Goal: Task Accomplishment & Management: Manage account settings

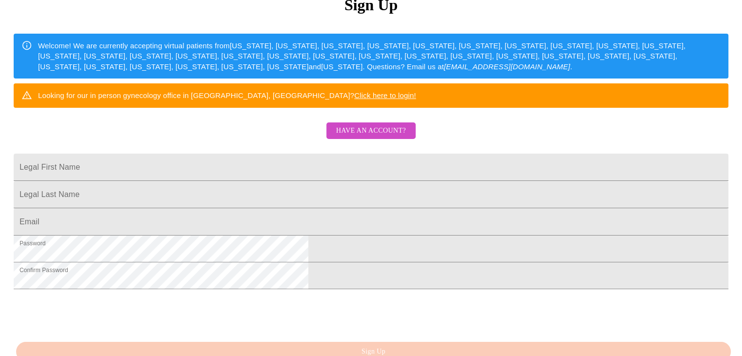
scroll to position [130, 0]
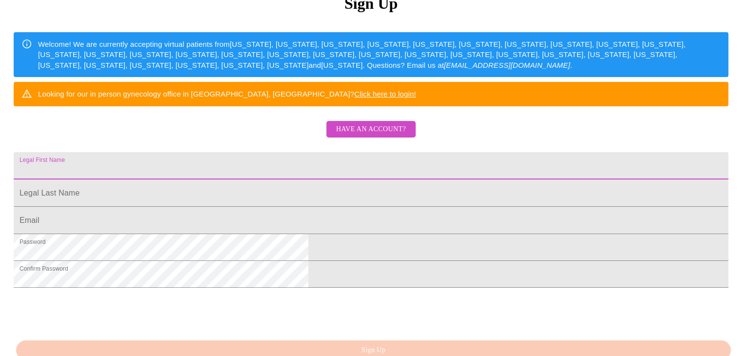
click at [284, 179] on input "Legal First Name" at bounding box center [371, 165] width 714 height 27
click at [304, 179] on input "Legal First Name" at bounding box center [371, 165] width 714 height 27
type input "[PERSON_NAME]"
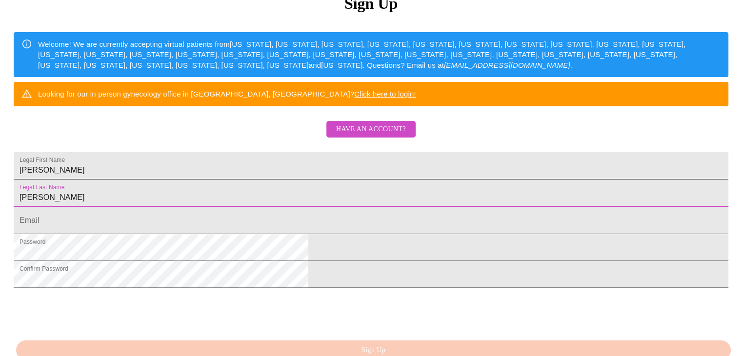
type input "[PERSON_NAME]"
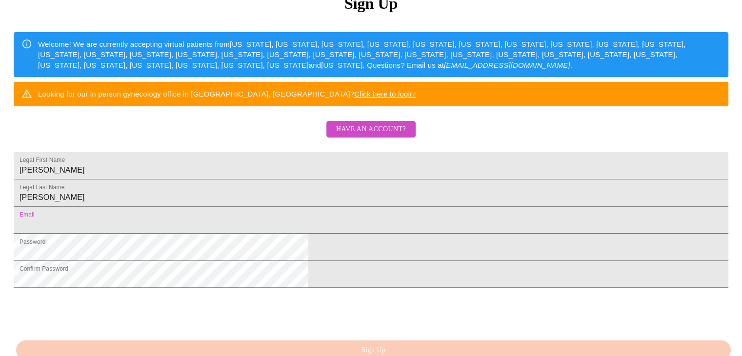
type input "[PERSON_NAME][EMAIL_ADDRESS][PERSON_NAME][DOMAIN_NAME]"
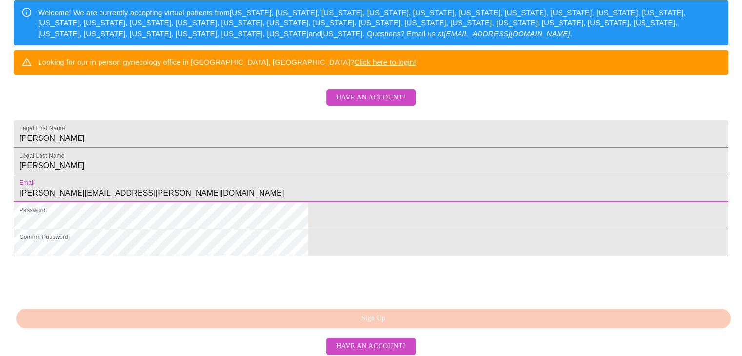
scroll to position [227, 0]
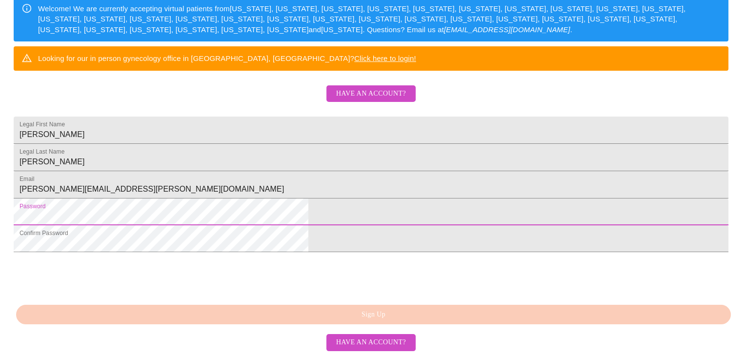
click at [205, 196] on html "MyMenopauseRx Sign Up Welcome! We are currently accepting virtual patients from…" at bounding box center [371, 52] width 742 height 435
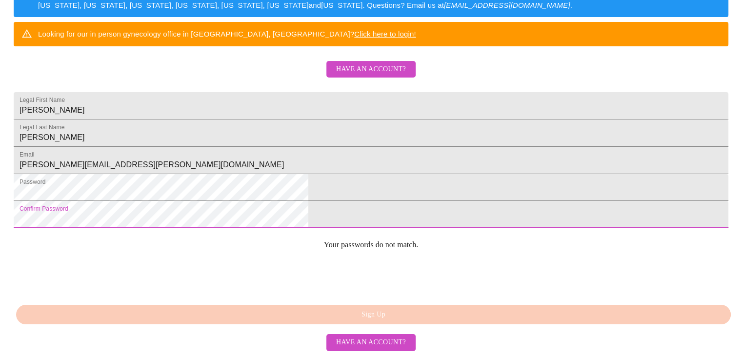
click at [218, 225] on html "MyMenopauseRx Sign Up Welcome! We are currently accepting virtual patients from…" at bounding box center [371, 27] width 742 height 435
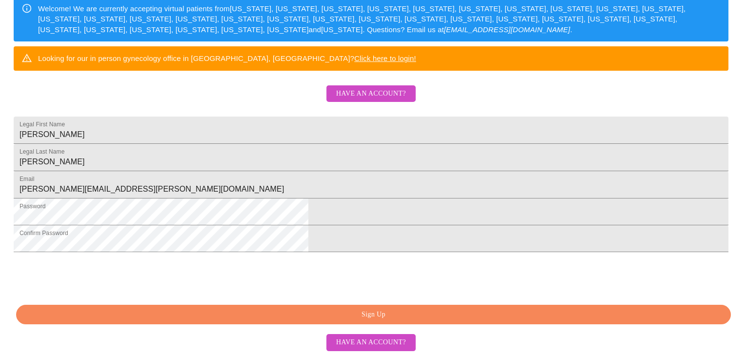
scroll to position [236, 0]
click at [389, 343] on span "Have an account?" at bounding box center [371, 343] width 70 height 12
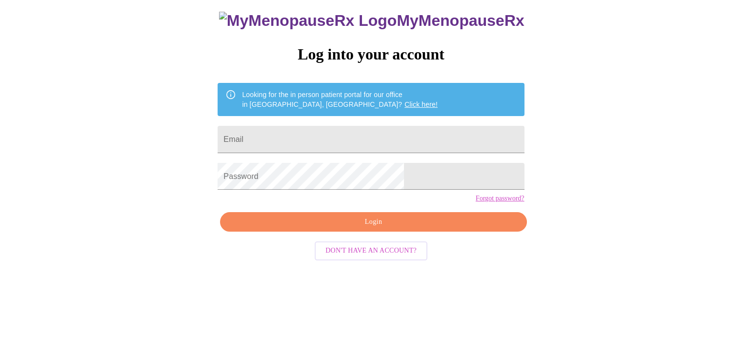
scroll to position [10, 0]
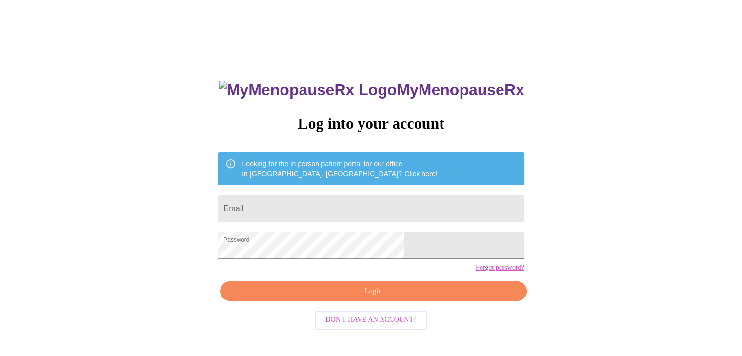
click at [327, 199] on input "Email" at bounding box center [371, 208] width 306 height 27
type input "[PERSON_NAME][EMAIL_ADDRESS][PERSON_NAME][DOMAIN_NAME]"
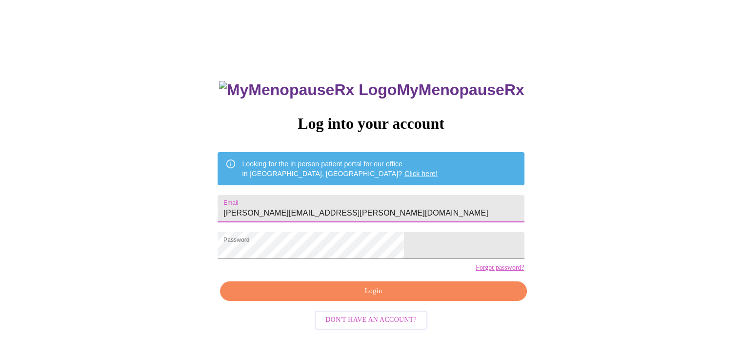
click at [351, 297] on span "Login" at bounding box center [373, 291] width 284 height 12
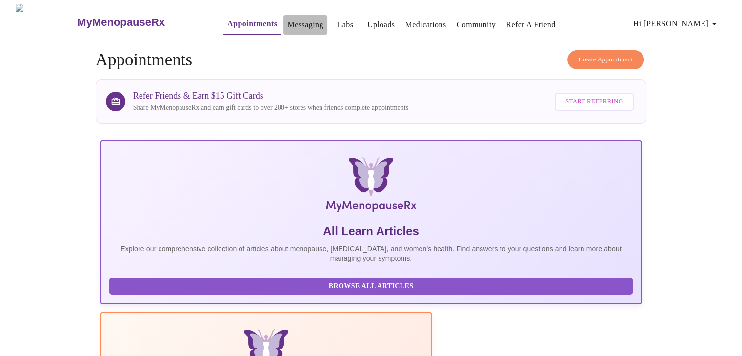
click at [291, 22] on link "Messaging" at bounding box center [305, 25] width 36 height 14
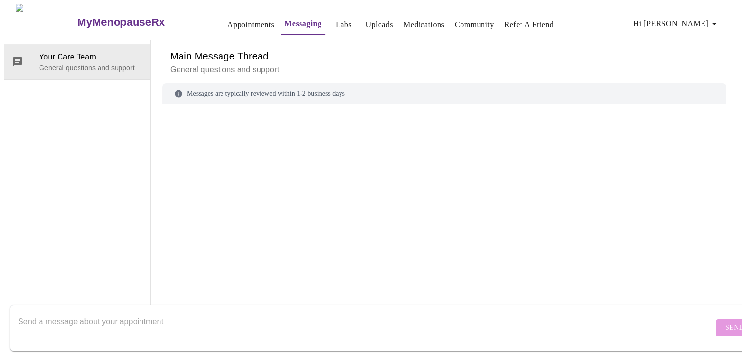
scroll to position [37, 0]
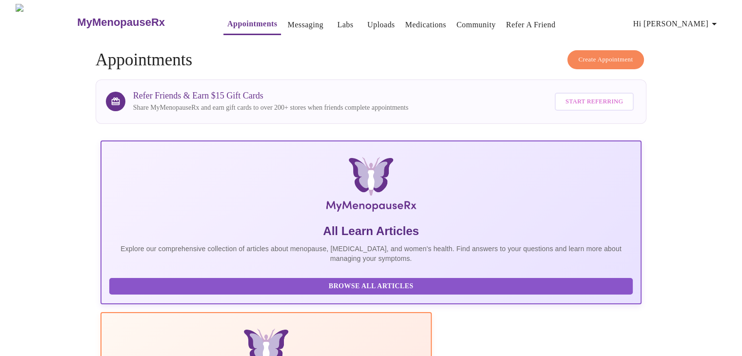
click at [720, 22] on icon "button" at bounding box center [714, 24] width 12 height 12
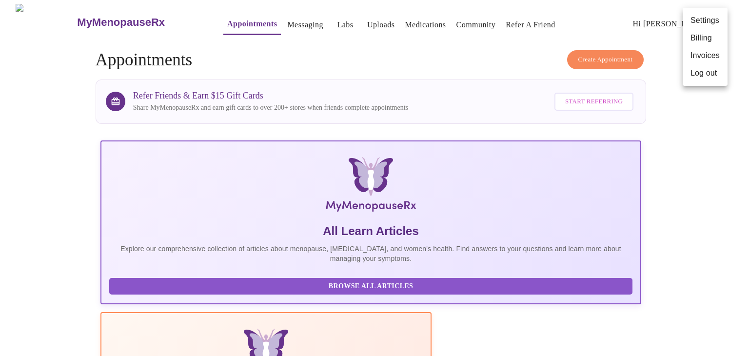
click at [124, 330] on div at bounding box center [374, 178] width 749 height 356
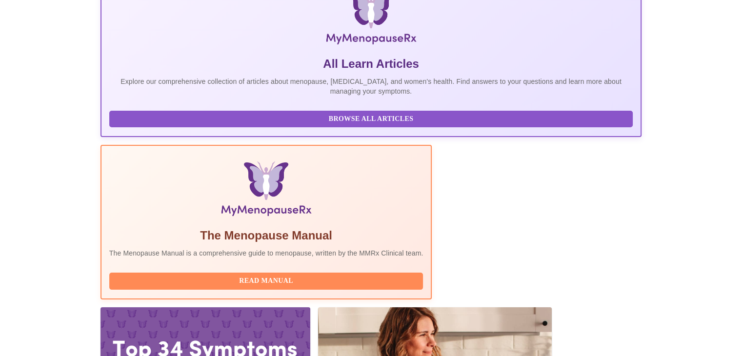
scroll to position [168, 0]
drag, startPoint x: 172, startPoint y: 204, endPoint x: 490, endPoint y: 225, distance: 319.1
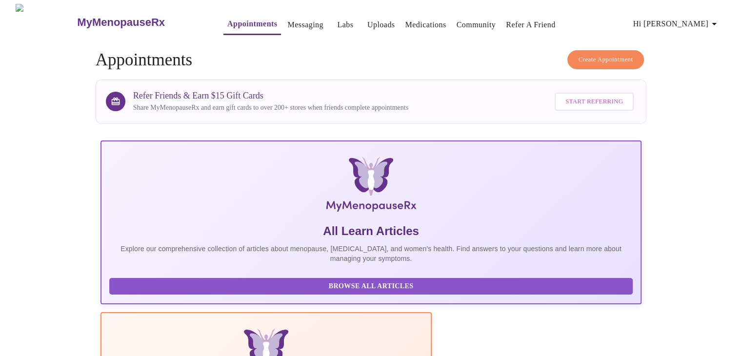
click at [408, 18] on link "Medications" at bounding box center [425, 25] width 41 height 14
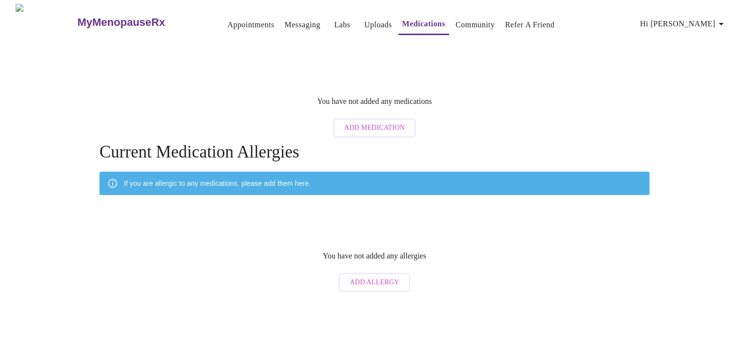
click at [285, 23] on link "Messaging" at bounding box center [303, 25] width 36 height 14
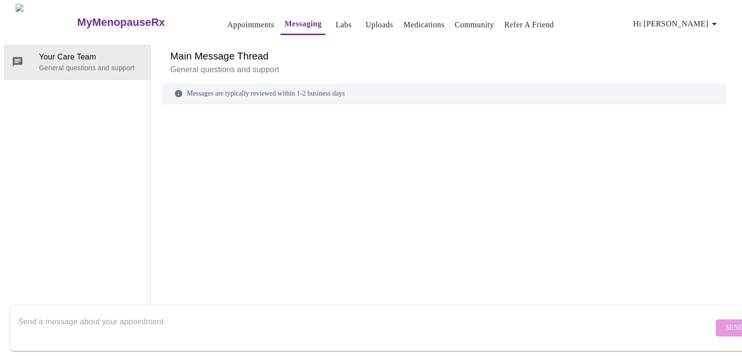
scroll to position [37, 0]
